Goal: Task Accomplishment & Management: Manage account settings

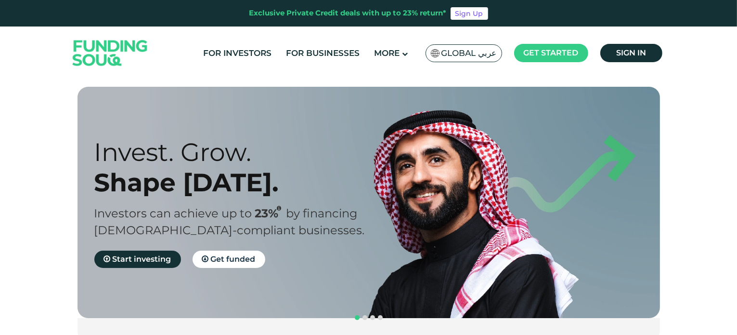
scroll to position [5, 0]
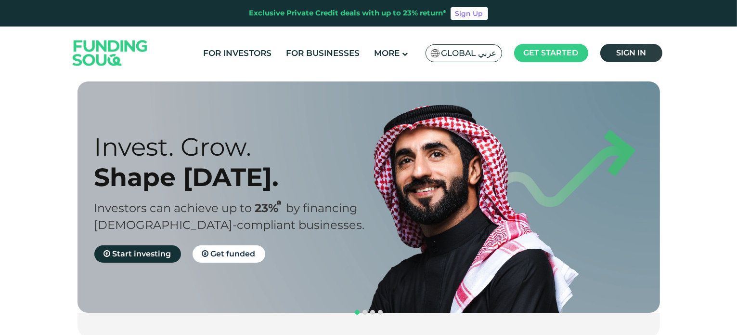
click at [635, 58] on link "Sign in" at bounding box center [631, 53] width 62 height 18
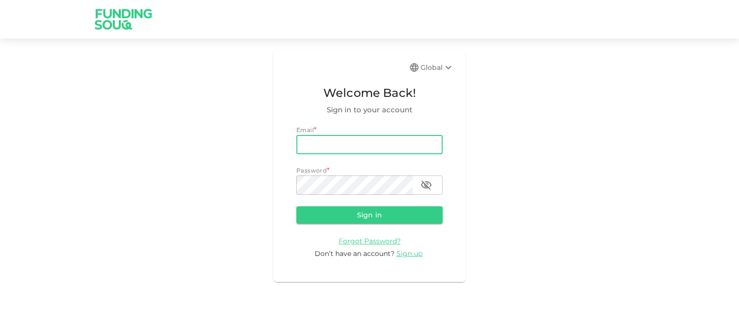
click at [347, 144] on input "email" at bounding box center [369, 144] width 146 height 19
type input "[EMAIL_ADDRESS][DOMAIN_NAME]"
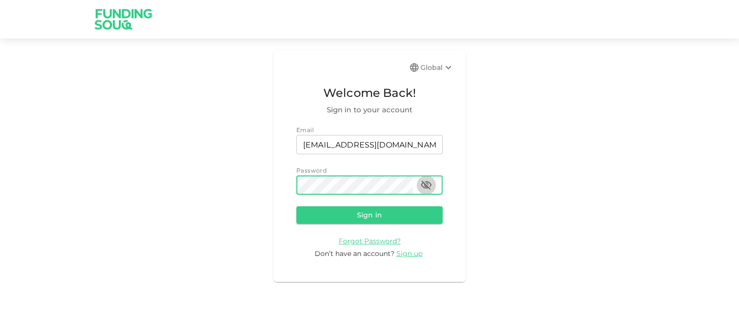
click at [424, 185] on icon "button" at bounding box center [427, 185] width 12 height 12
click at [385, 213] on button "Sign in" at bounding box center [369, 214] width 146 height 17
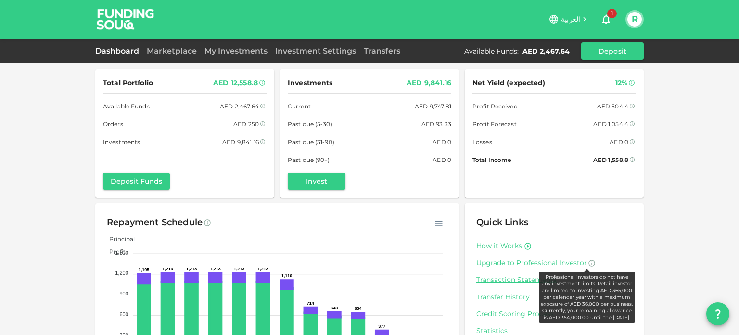
click at [589, 263] on icon at bounding box center [592, 262] width 6 height 6
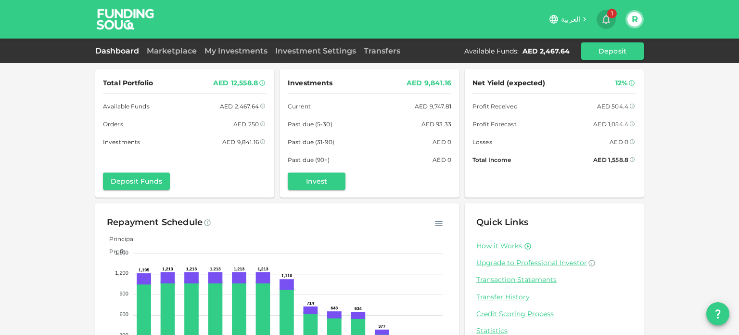
click at [607, 22] on icon "button" at bounding box center [607, 20] width 8 height 10
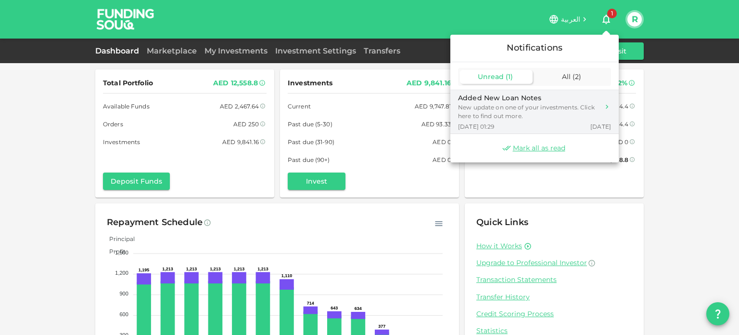
click at [529, 101] on div "Added New Loan Notes" at bounding box center [528, 98] width 141 height 10
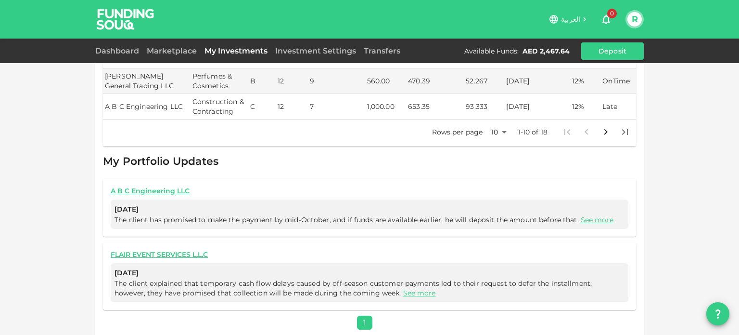
scroll to position [504, 0]
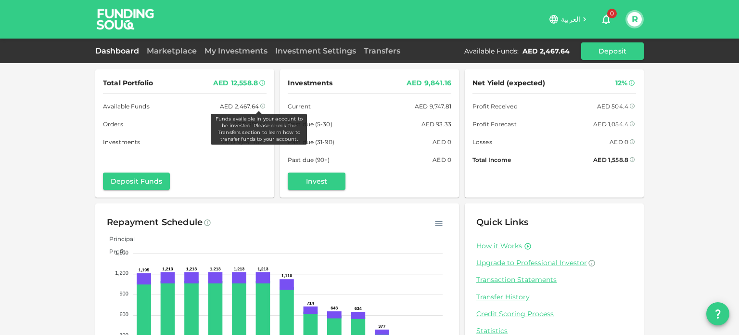
click at [260, 106] on icon at bounding box center [263, 106] width 6 height 6
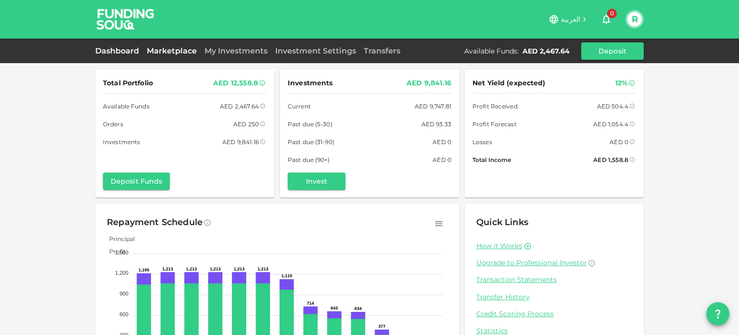
click at [164, 51] on link "Marketplace" at bounding box center [172, 50] width 58 height 9
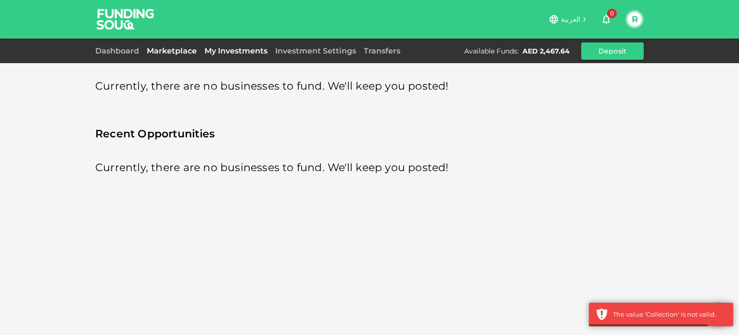
click at [227, 52] on link "My Investments" at bounding box center [236, 50] width 71 height 9
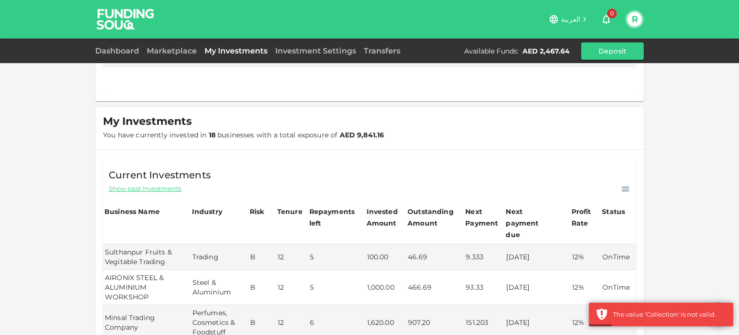
scroll to position [51, 0]
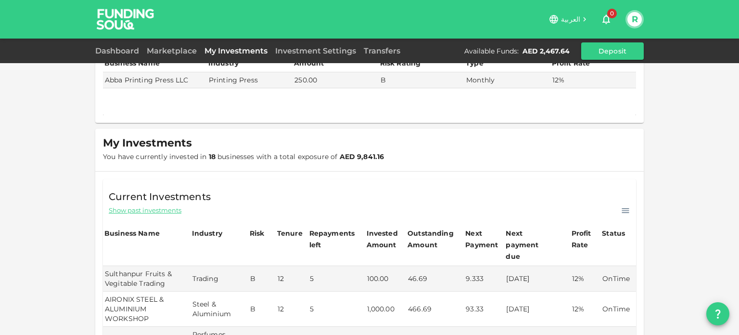
click at [138, 204] on div "Show past investments" at bounding box center [370, 210] width 522 height 12
click at [161, 206] on span "Show past investments" at bounding box center [145, 210] width 73 height 9
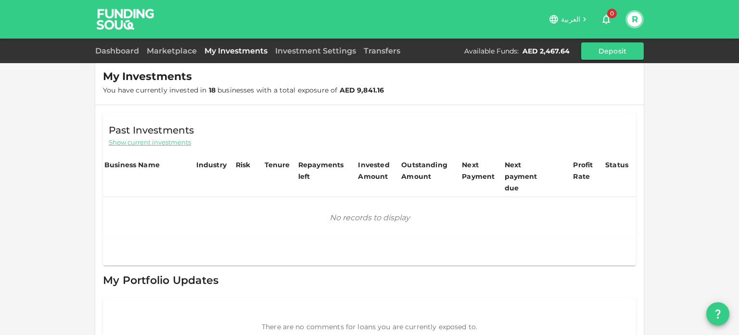
scroll to position [0, 0]
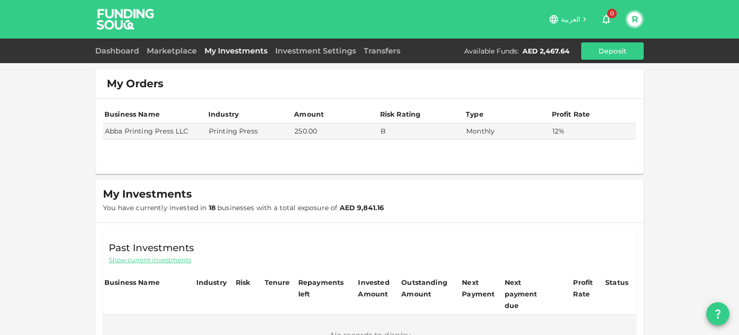
click at [302, 45] on div "Investment Settings" at bounding box center [315, 51] width 89 height 12
click at [302, 46] on link "Investment Settings" at bounding box center [315, 50] width 89 height 9
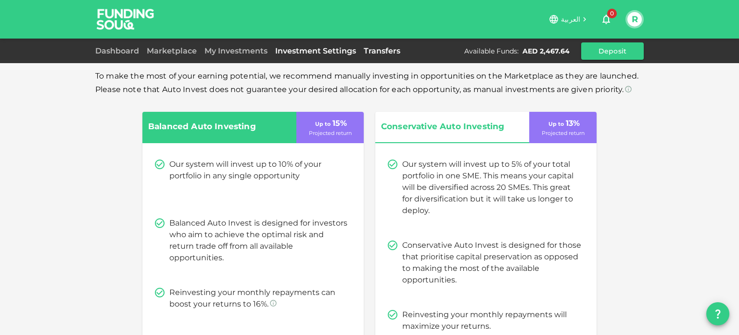
click at [374, 54] on link "Transfers" at bounding box center [382, 50] width 44 height 9
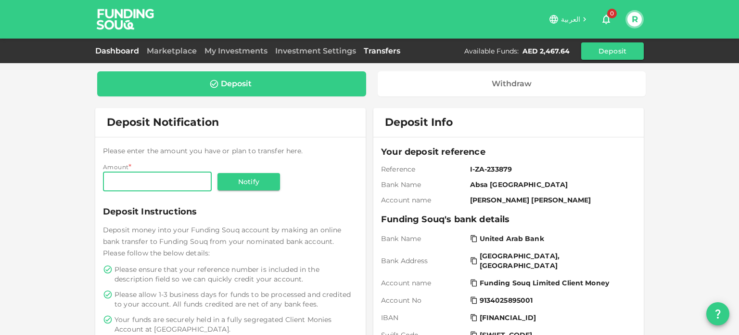
click at [120, 47] on link "Dashboard" at bounding box center [119, 50] width 48 height 9
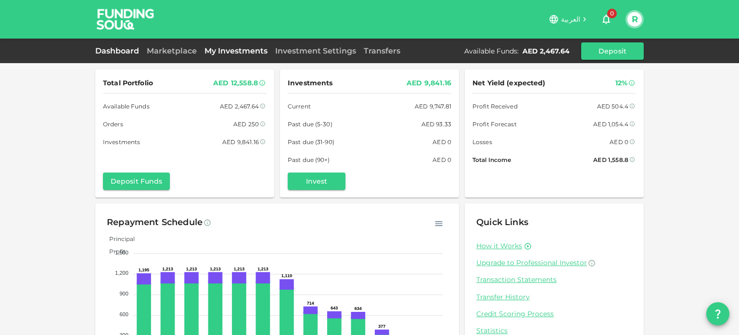
click at [220, 53] on link "My Investments" at bounding box center [236, 50] width 71 height 9
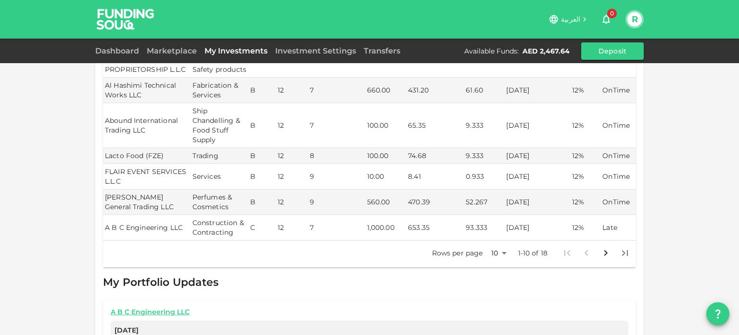
scroll to position [380, 0]
click at [604, 247] on icon "Go to next page" at bounding box center [606, 253] width 12 height 12
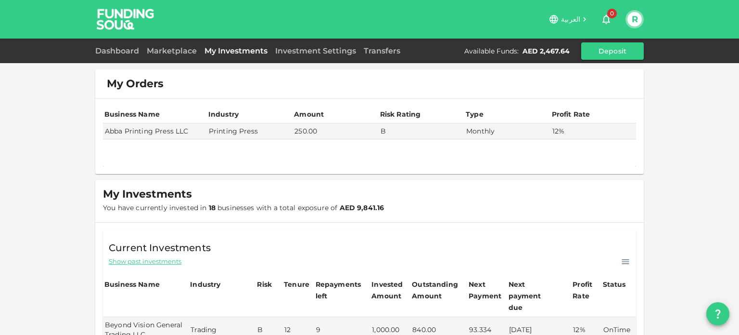
scroll to position [0, 0]
click at [337, 52] on link "Investment Settings" at bounding box center [315, 50] width 89 height 9
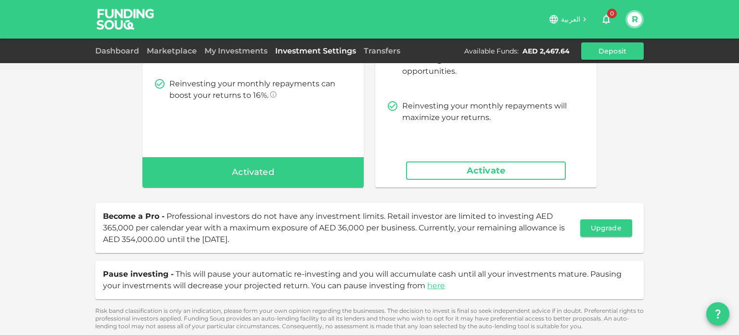
scroll to position [209, 0]
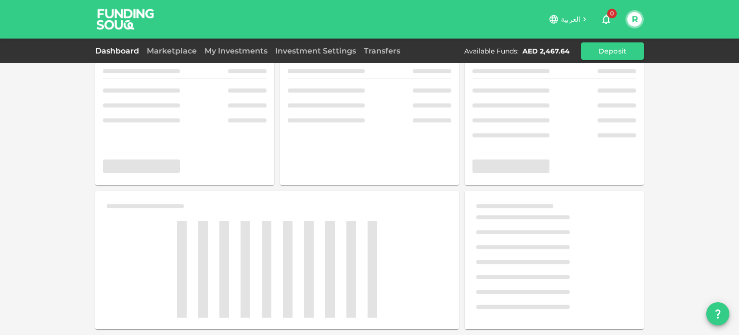
scroll to position [52, 0]
